Goal: Task Accomplishment & Management: Manage account settings

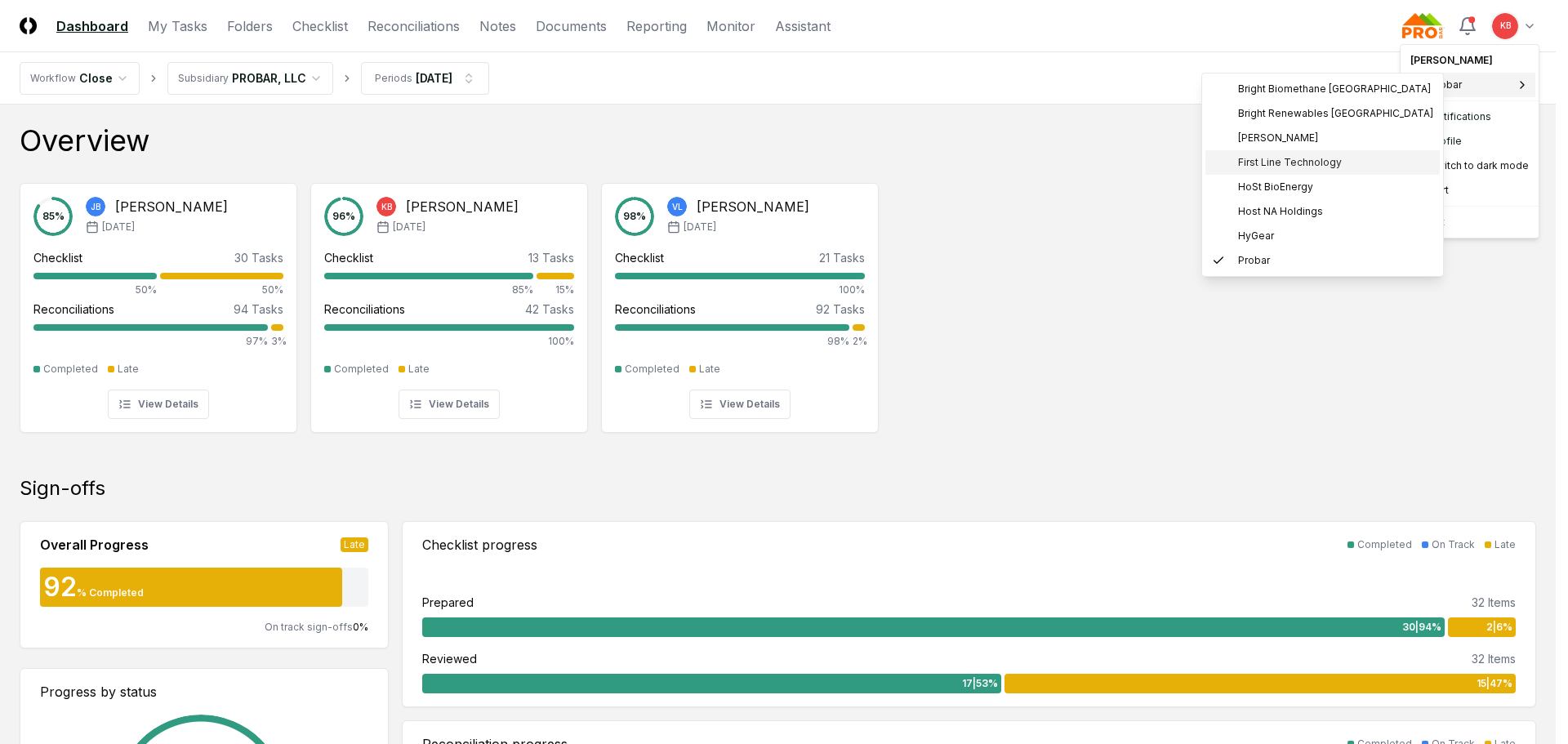
click at [1255, 158] on span "First Line Technology" at bounding box center [1290, 163] width 104 height 15
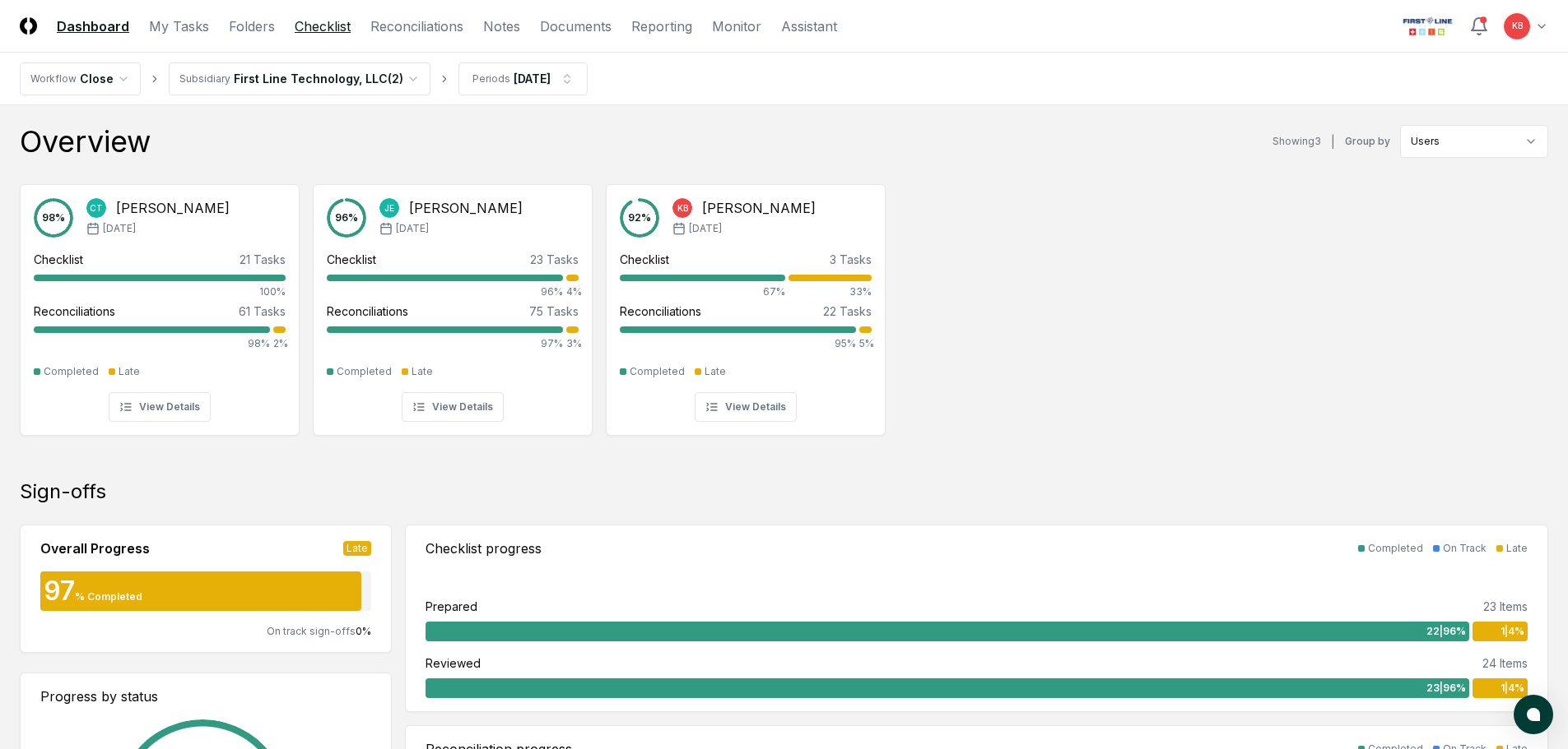
click at [333, 21] on link "Checklist" at bounding box center [322, 26] width 56 height 20
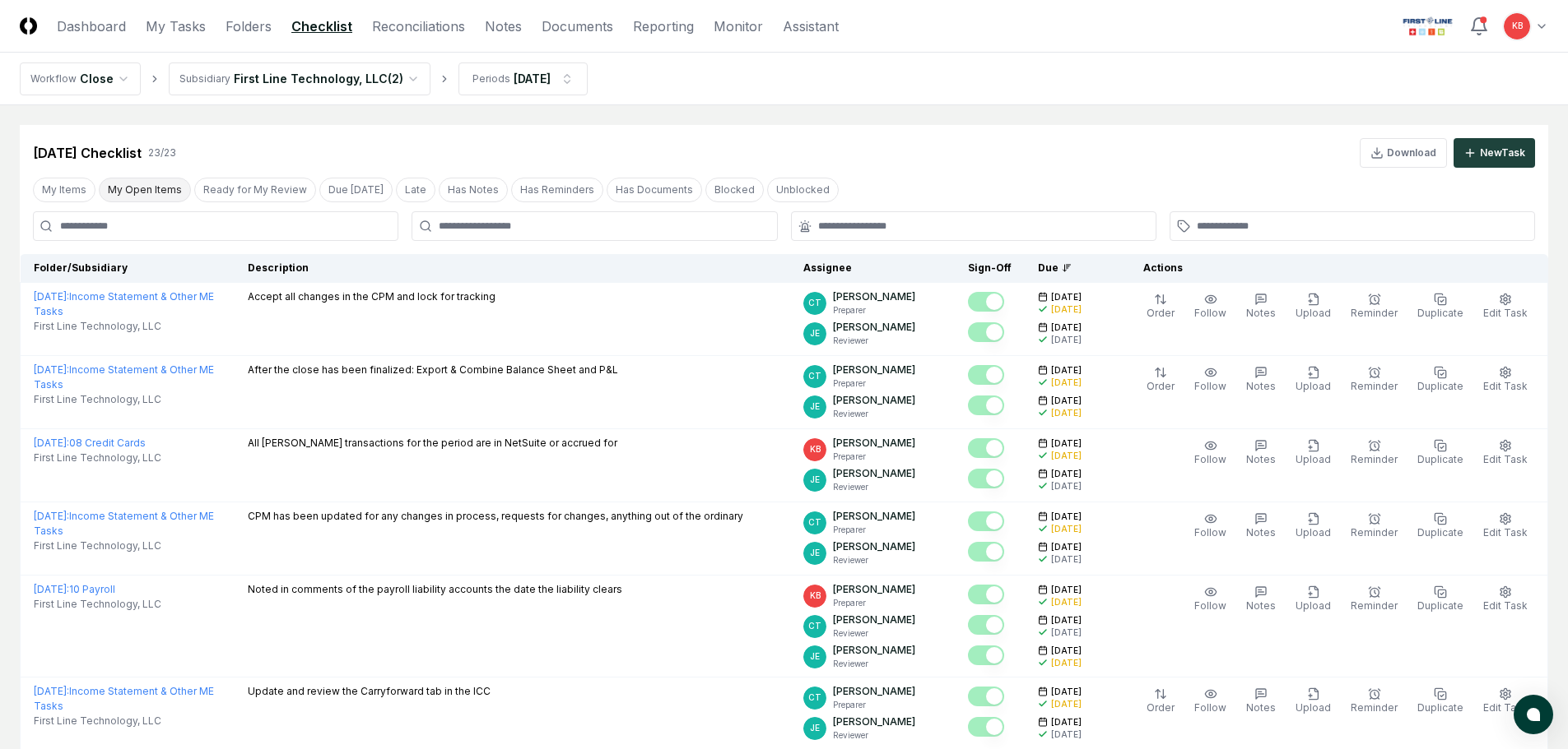
click at [124, 185] on button "My Open Items" at bounding box center [145, 190] width 92 height 25
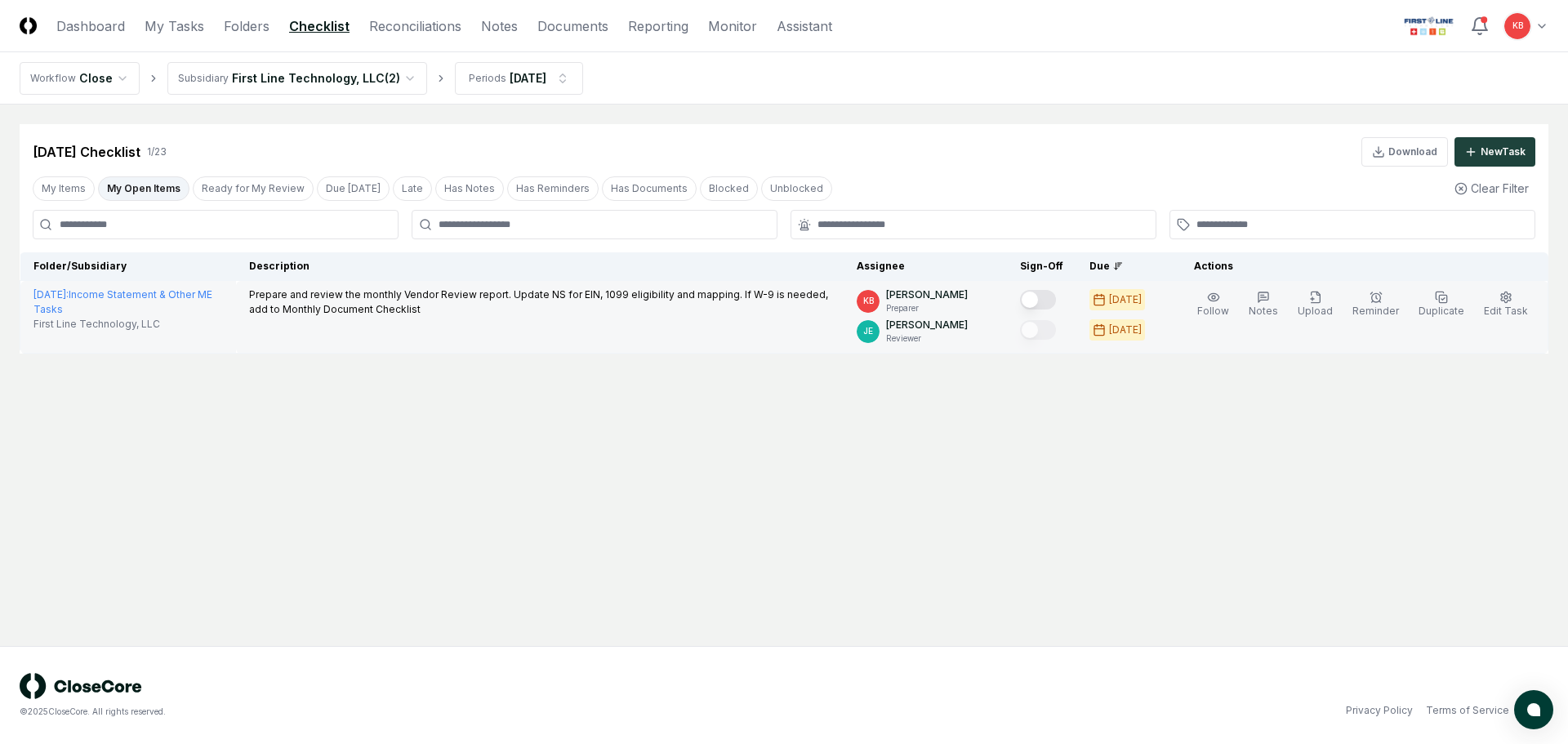
click at [1046, 295] on button "Mark complete" at bounding box center [1039, 300] width 36 height 20
click at [424, 21] on link "Reconciliations" at bounding box center [415, 26] width 92 height 20
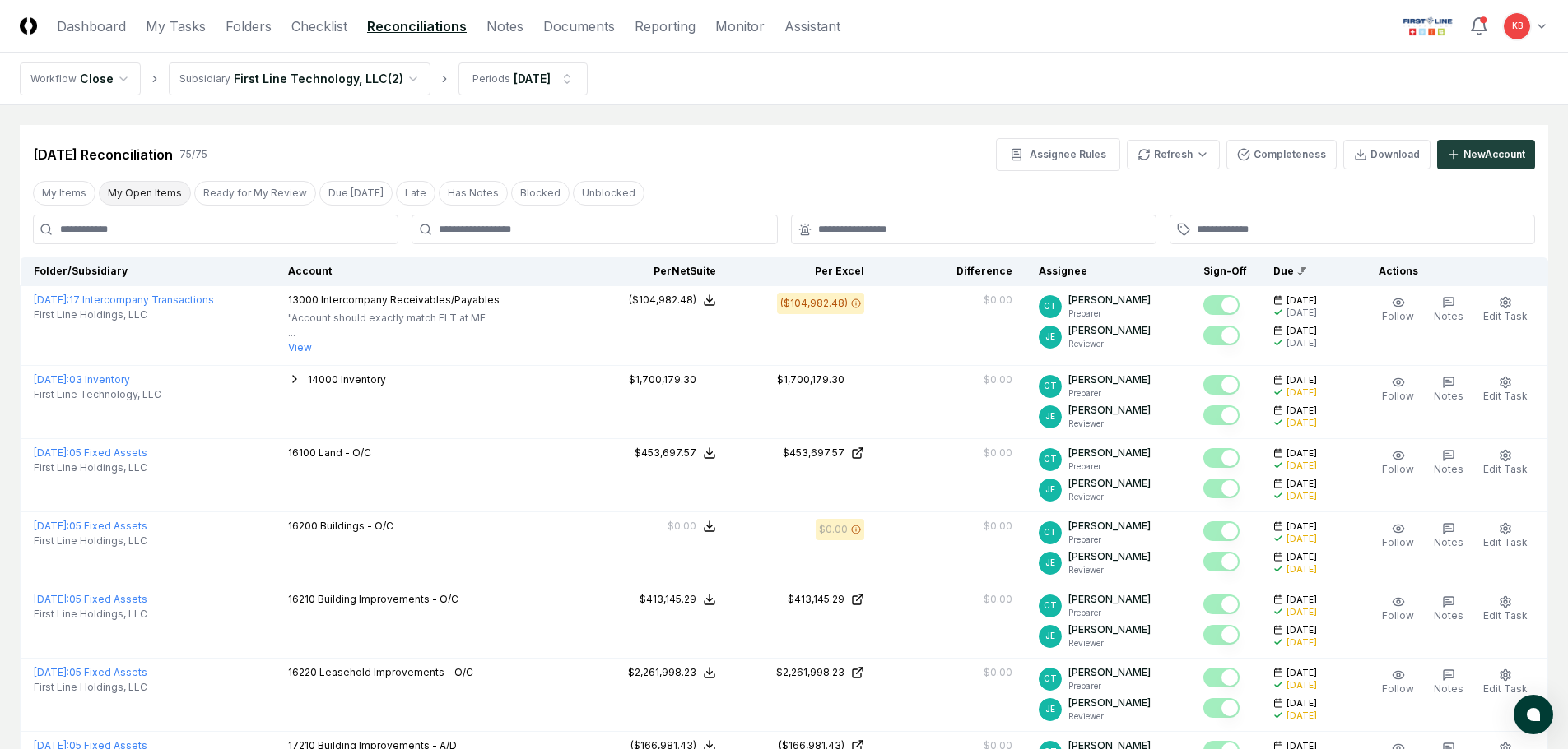
click at [147, 194] on button "My Open Items" at bounding box center [145, 194] width 92 height 25
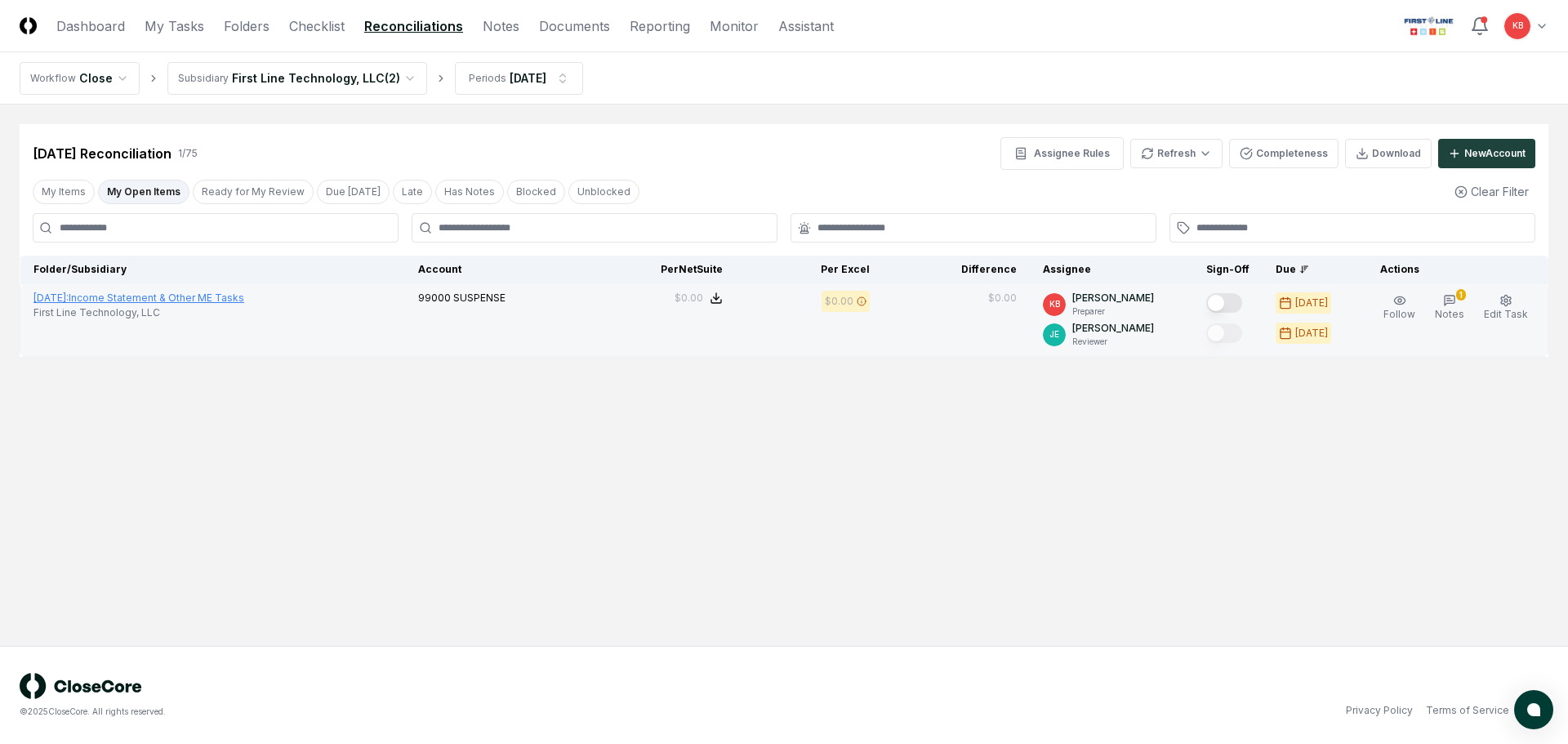
click at [223, 296] on link "August 2025 : Income Statement & Other ME Tasks" at bounding box center [139, 297] width 211 height 12
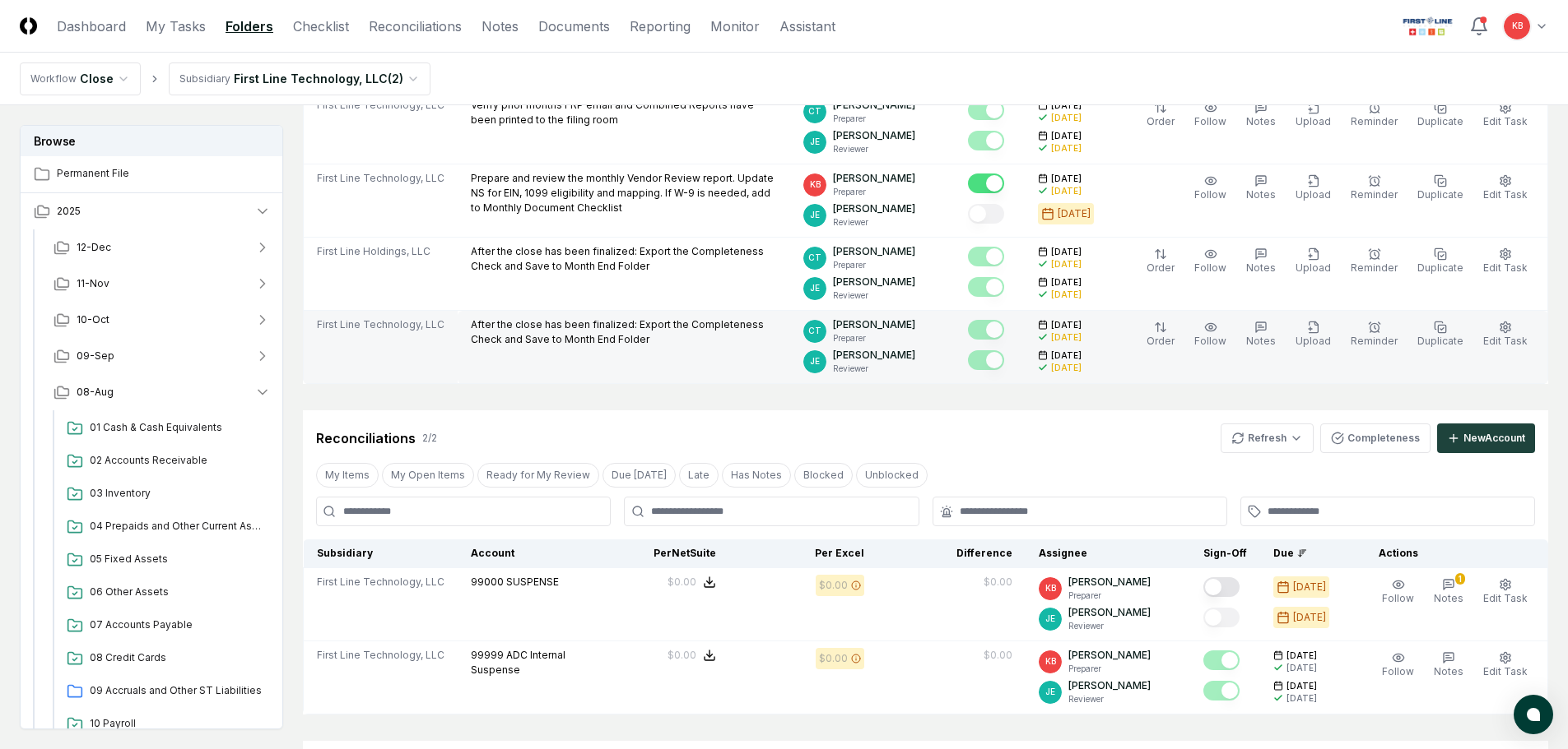
scroll to position [658, 0]
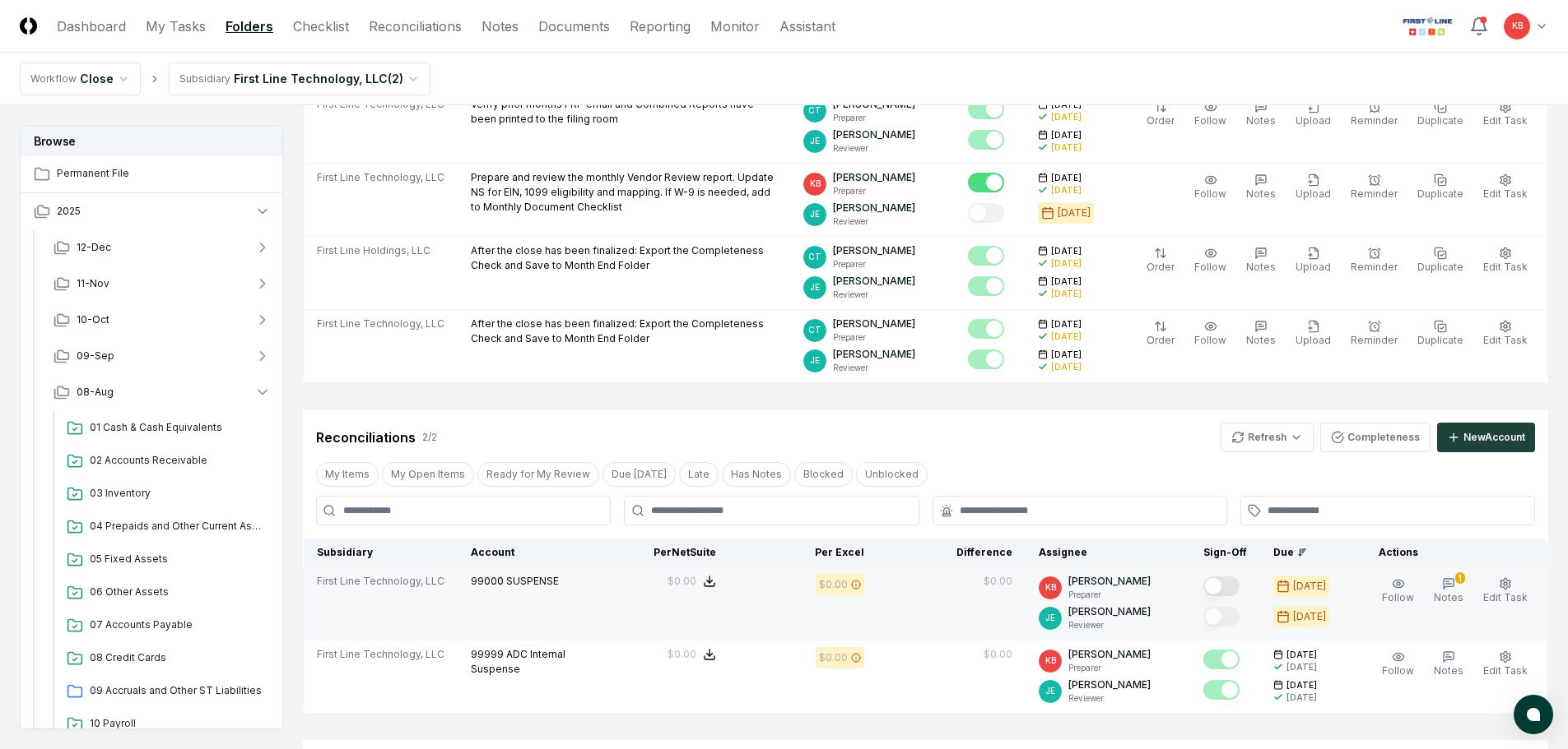
click at [1218, 588] on button "Mark complete" at bounding box center [1221, 587] width 36 height 20
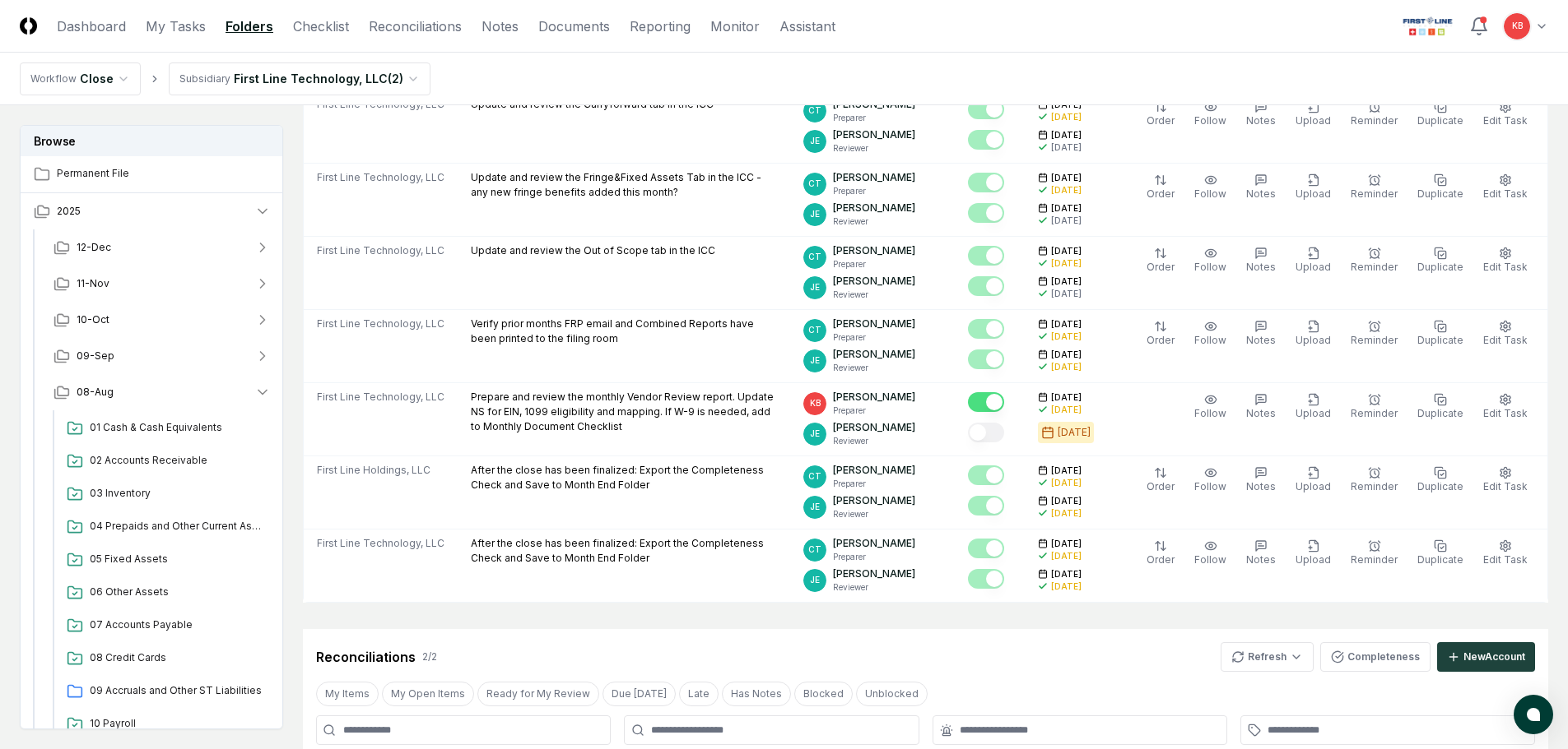
scroll to position [411, 0]
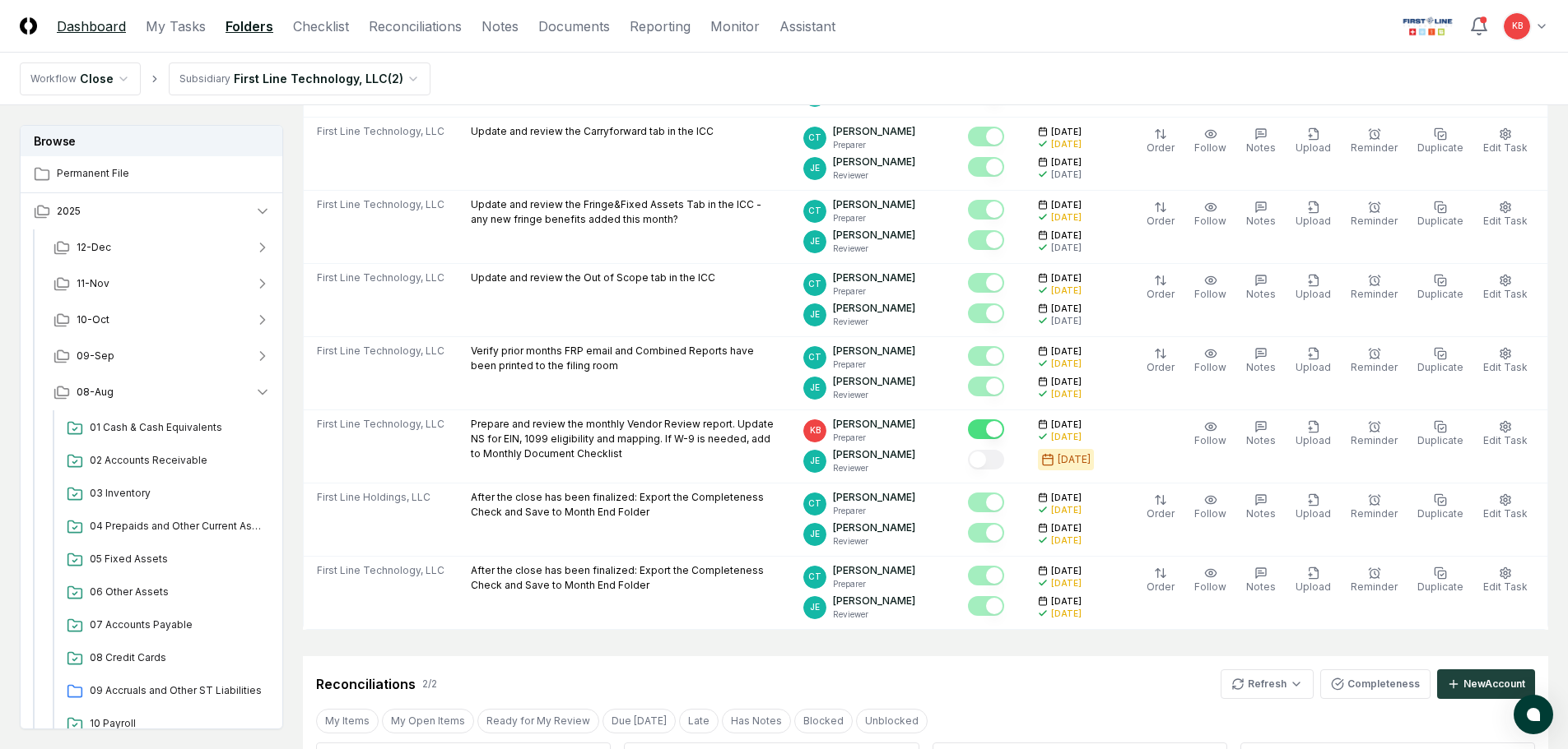
click at [114, 22] on link "Dashboard" at bounding box center [92, 26] width 69 height 20
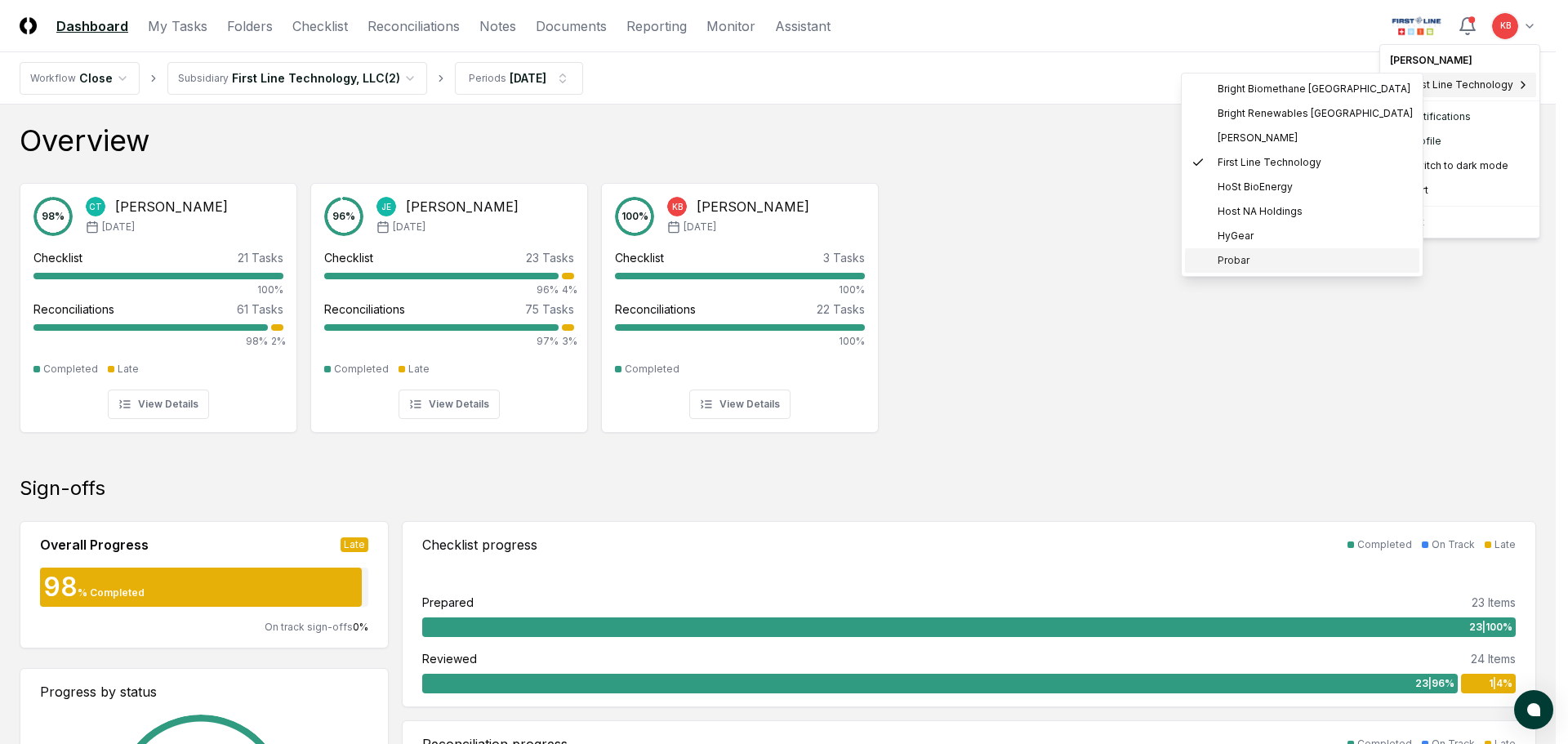
click at [1238, 254] on span "Probar" at bounding box center [1233, 260] width 32 height 15
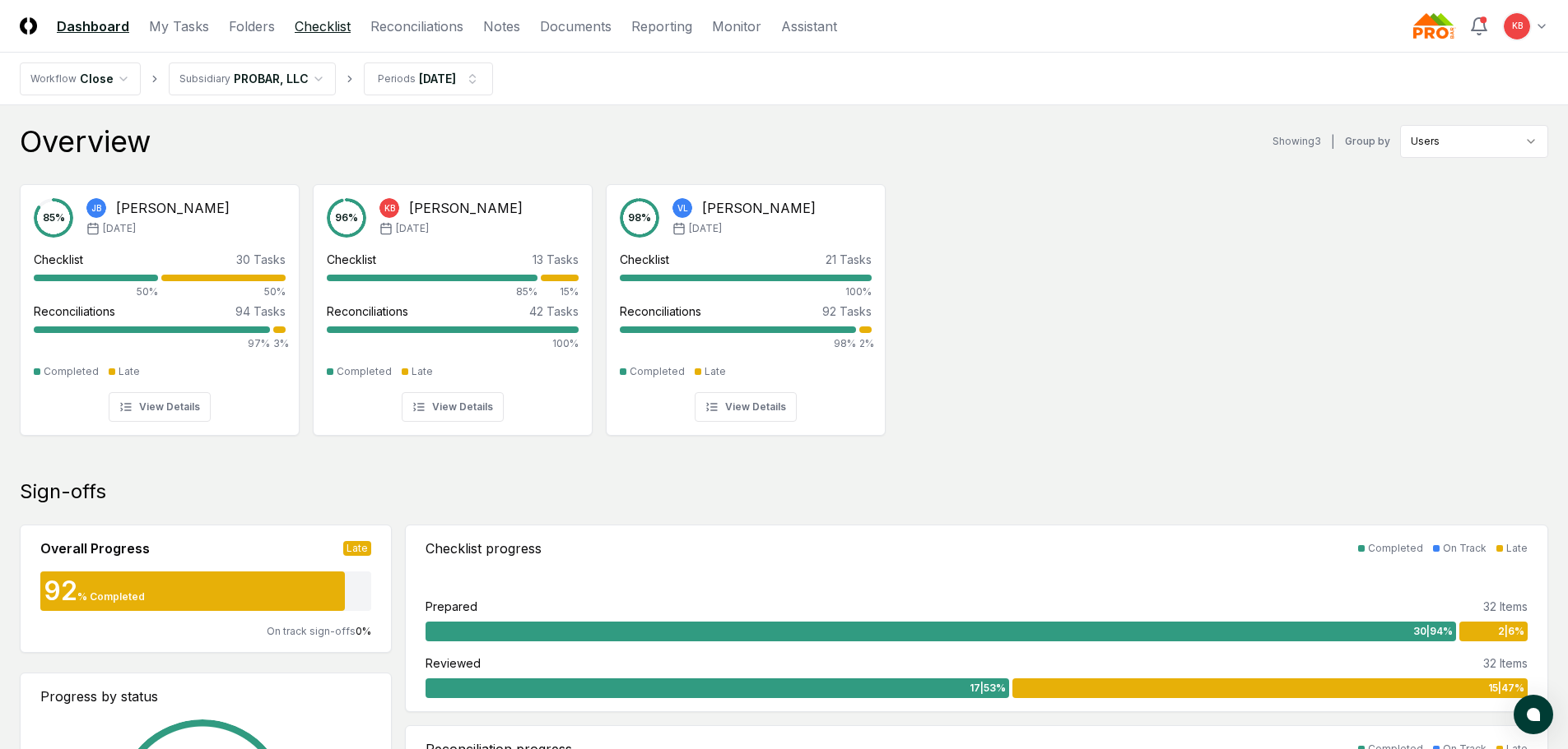
click at [326, 30] on link "Checklist" at bounding box center [322, 26] width 56 height 20
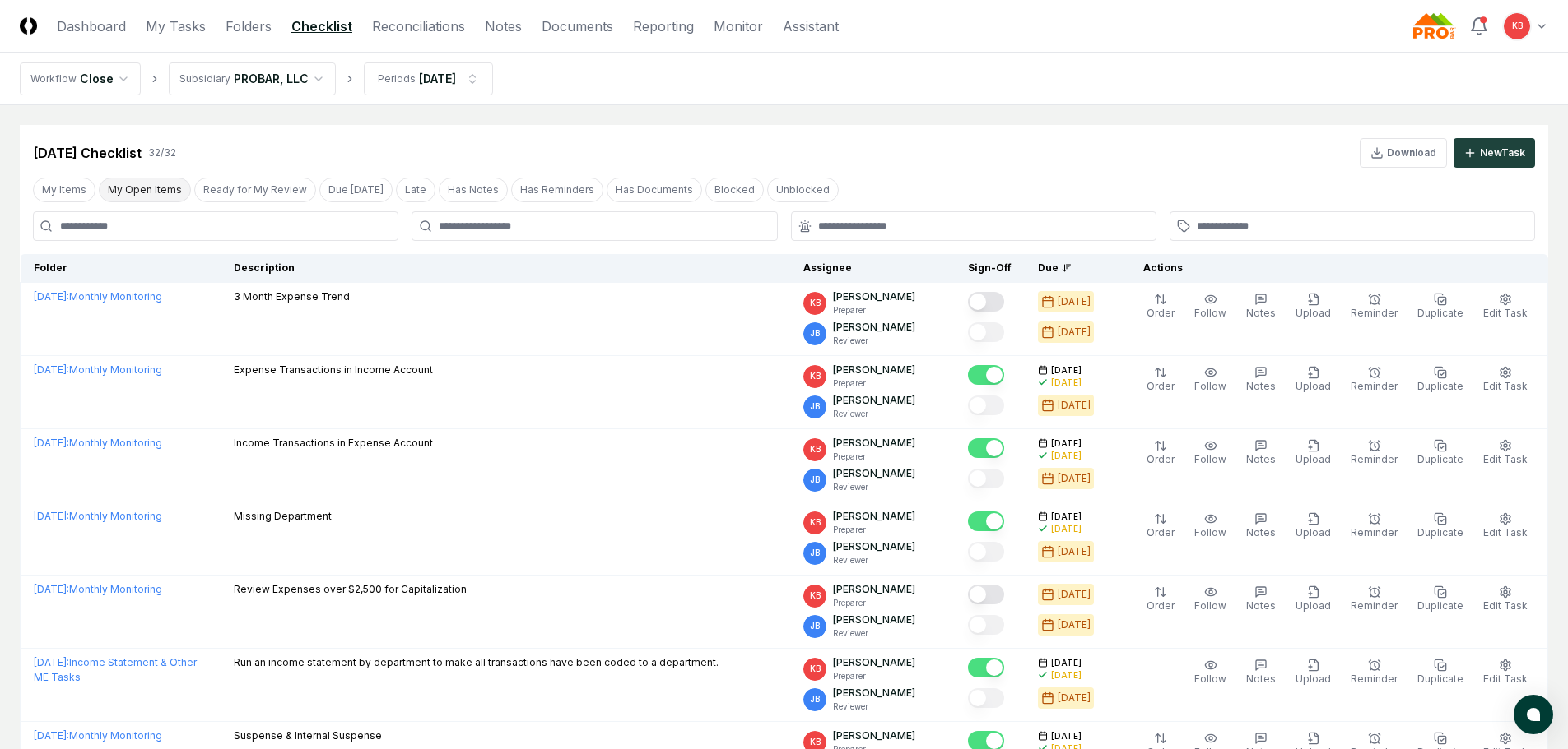
click at [150, 186] on button "My Open Items" at bounding box center [145, 190] width 92 height 25
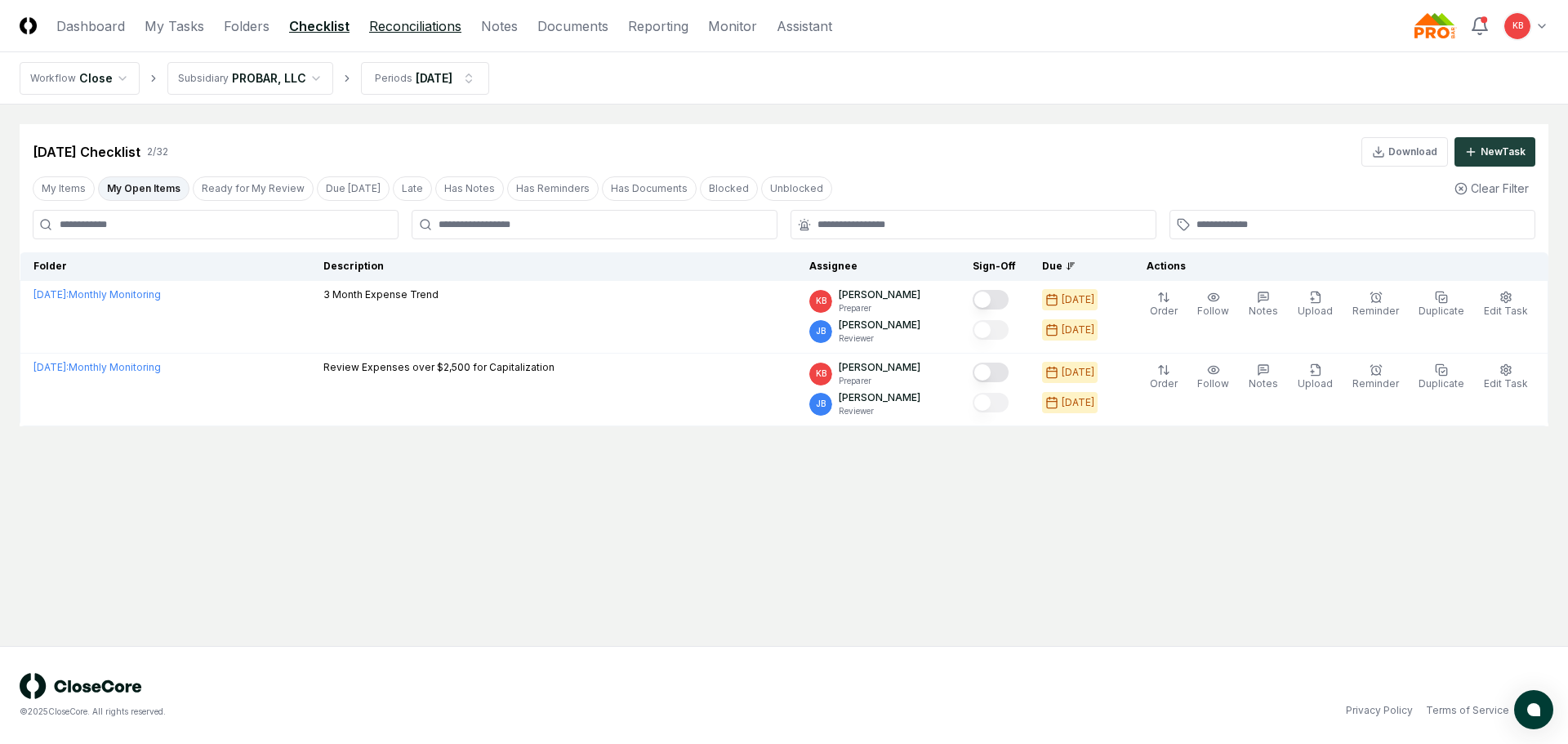
click at [390, 29] on link "Reconciliations" at bounding box center [415, 26] width 92 height 20
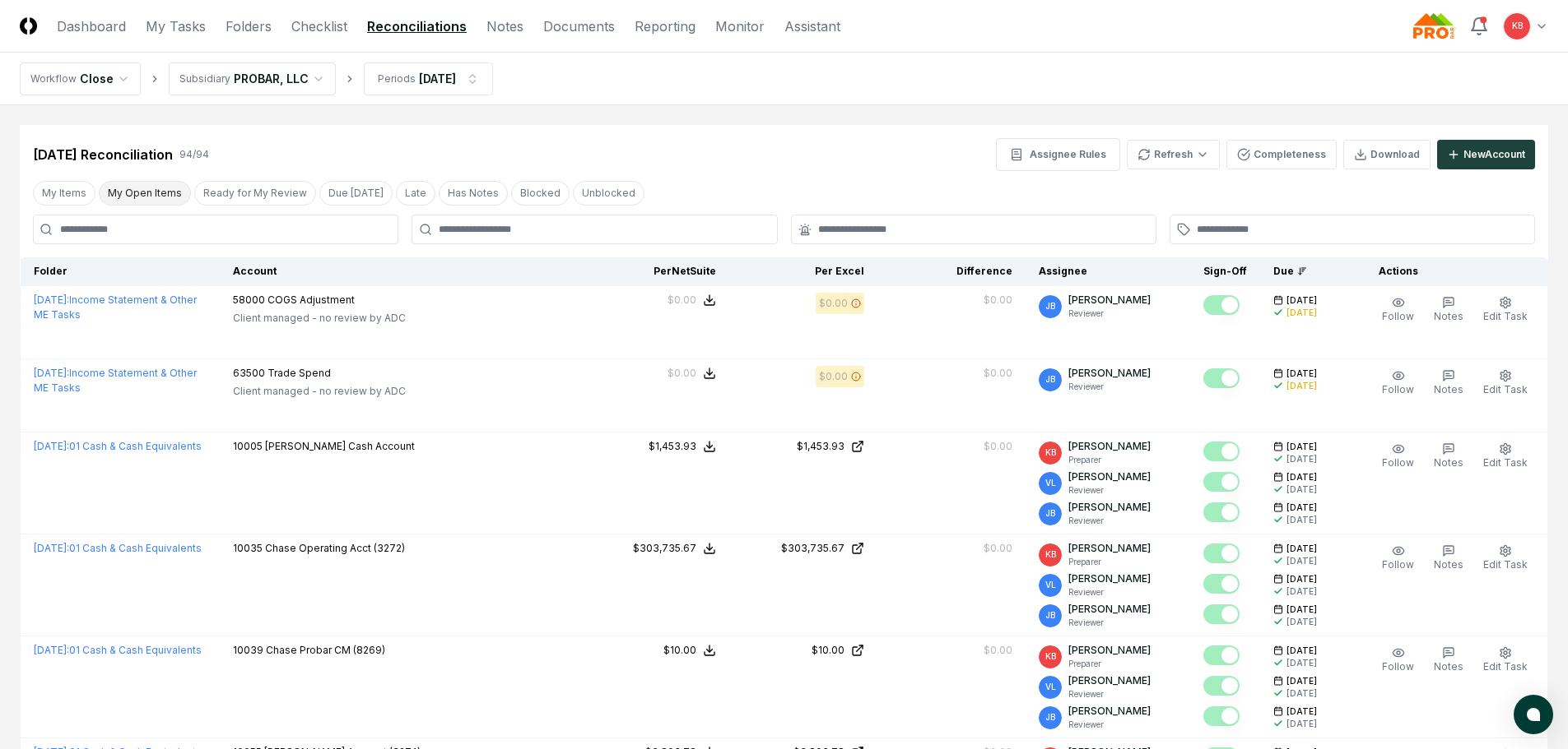
click at [143, 194] on button "My Open Items" at bounding box center [145, 194] width 92 height 25
